Goal: Find specific page/section: Find specific page/section

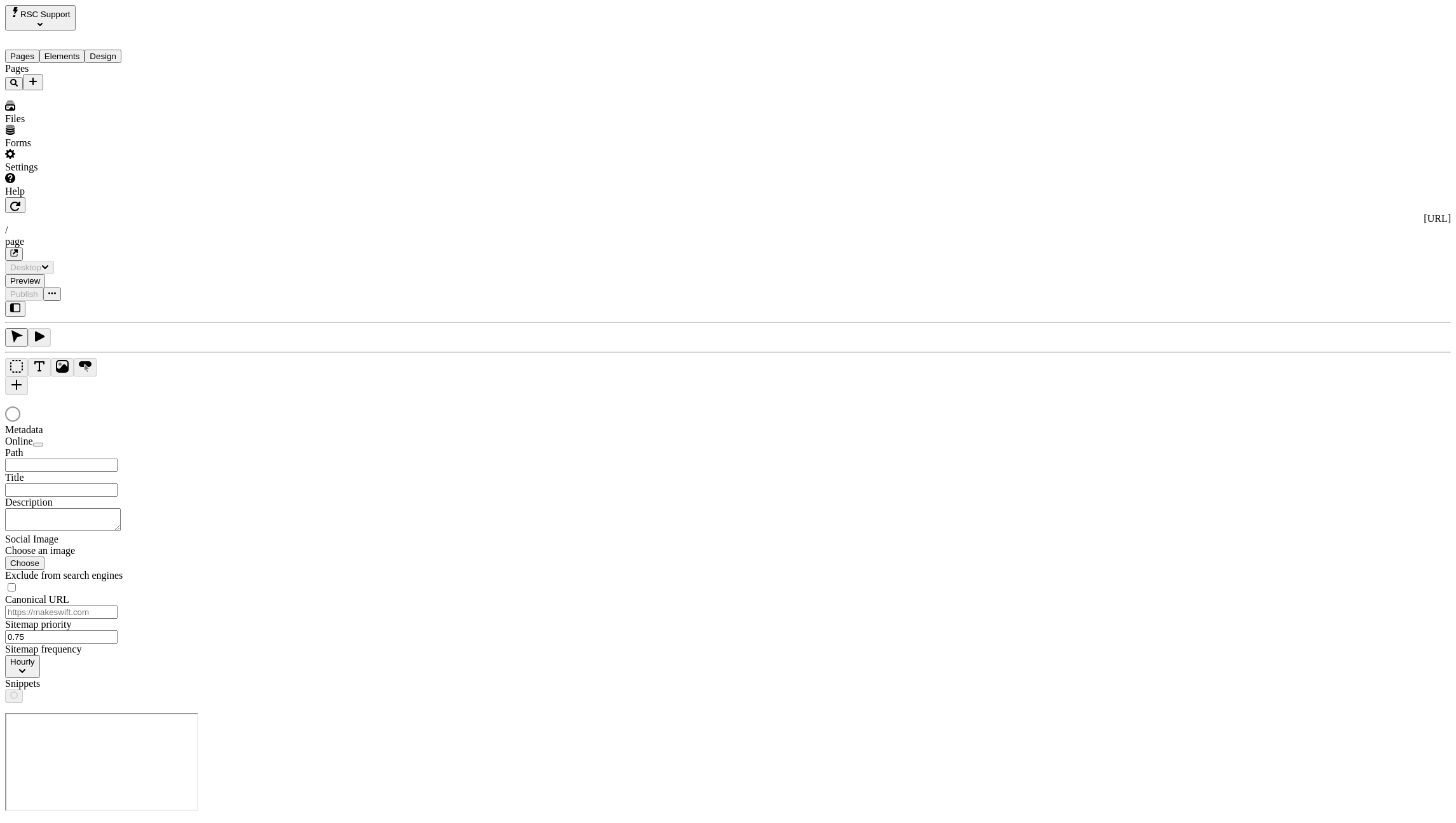
type input "/page"
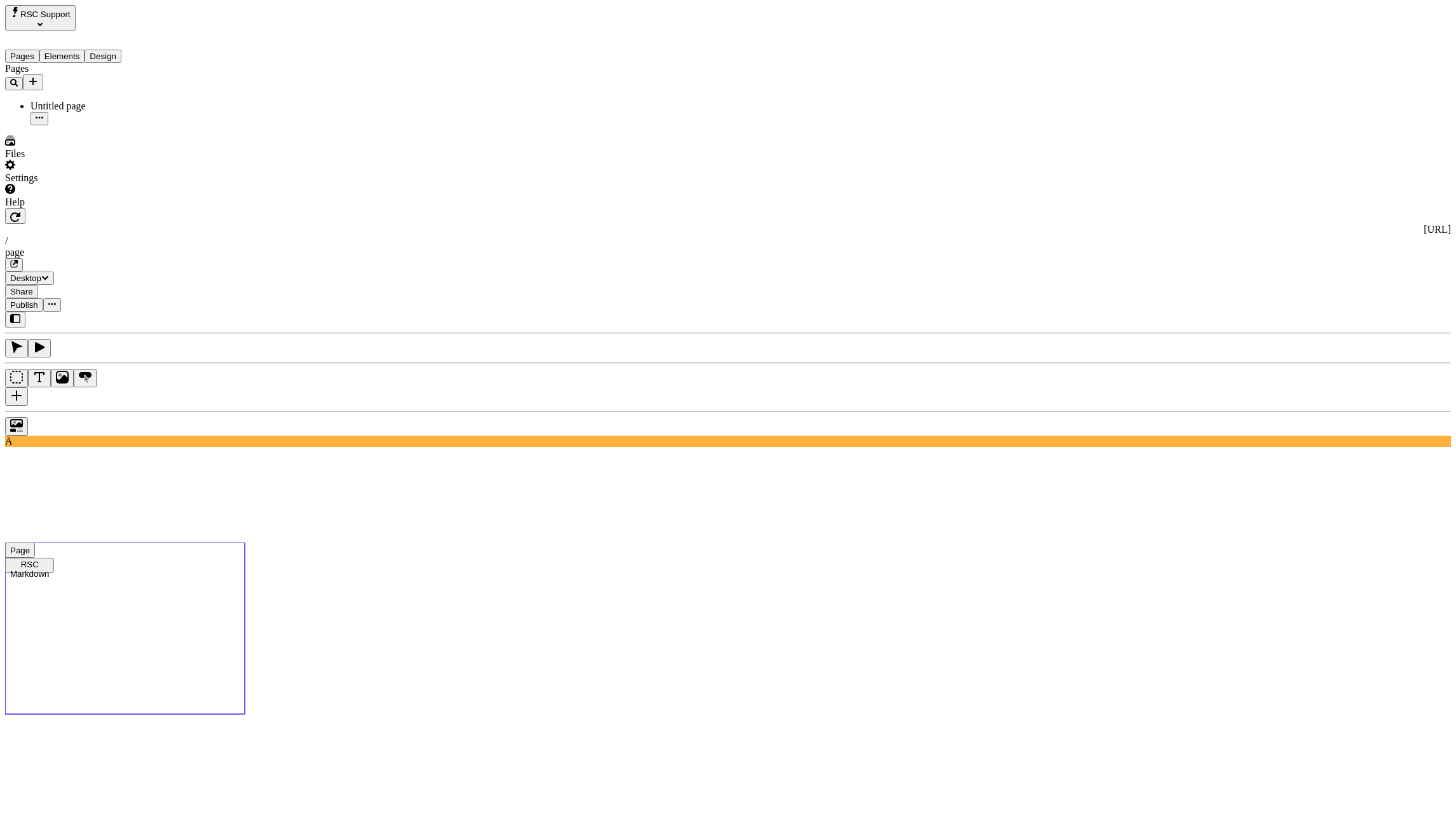
click at [245, 542] on use at bounding box center [124, 627] width 239 height 171
click at [26, 208] on button "button" at bounding box center [15, 216] width 21 height 16
click at [21, 212] on icon "button" at bounding box center [15, 217] width 10 height 9
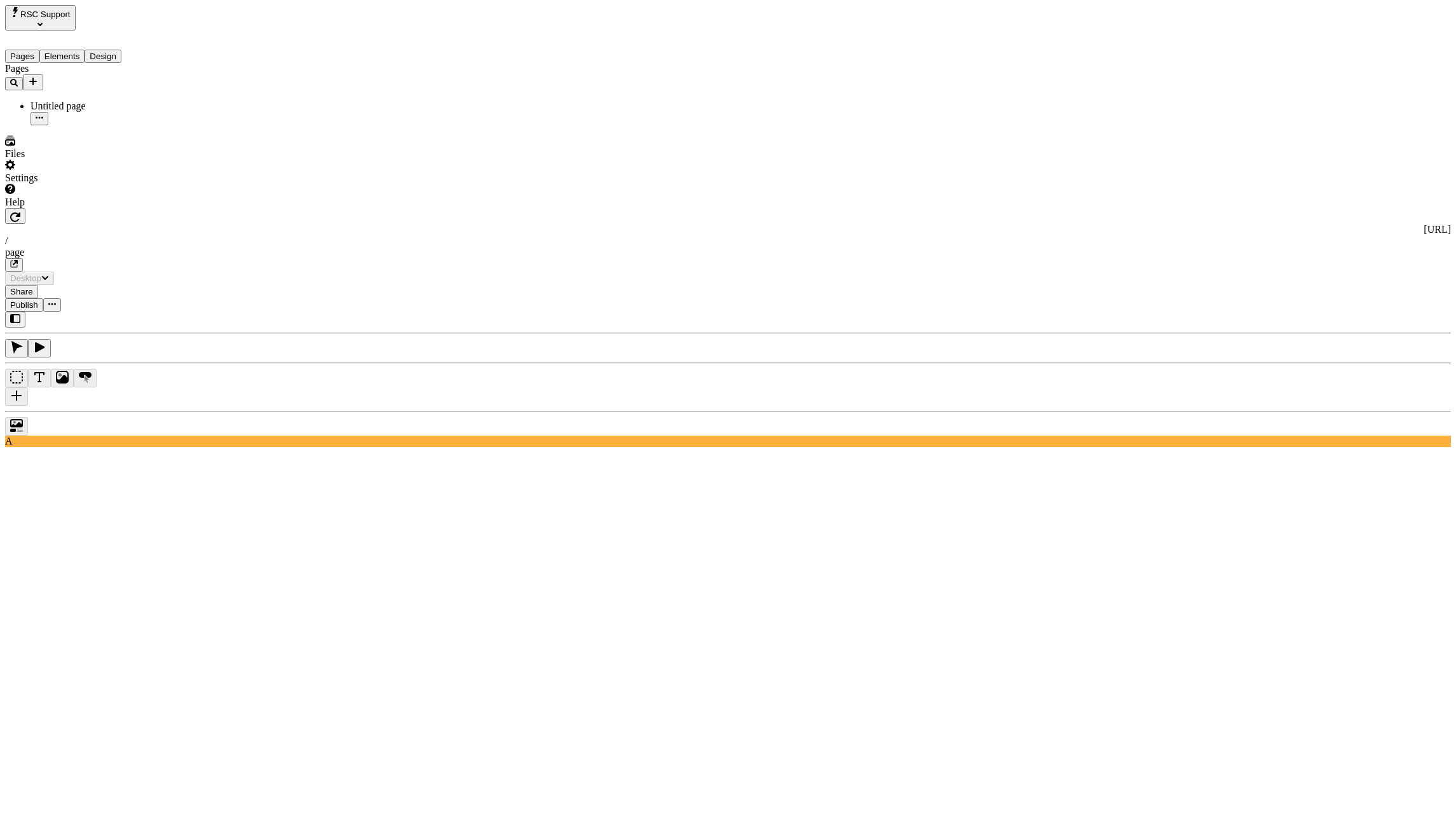
click at [26, 208] on button "button" at bounding box center [15, 216] width 21 height 16
click at [21, 212] on icon "button" at bounding box center [15, 217] width 10 height 9
click at [21, 212] on icon "button" at bounding box center [15, 217] width 10 height 10
click at [26, 208] on button "button" at bounding box center [15, 216] width 21 height 16
click at [21, 212] on icon "button" at bounding box center [15, 217] width 10 height 9
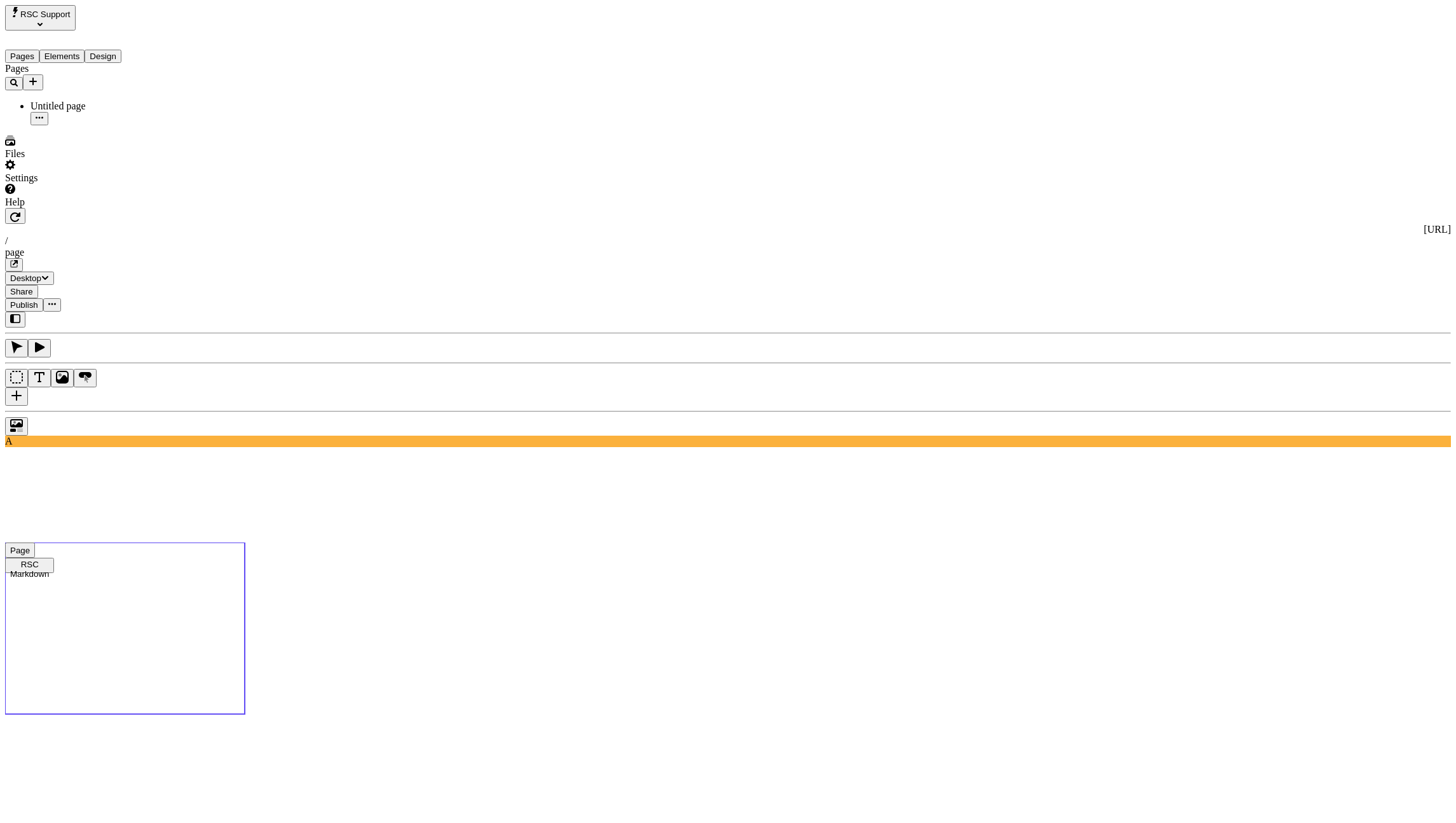
click at [245, 542] on use at bounding box center [124, 627] width 239 height 171
